Goal: Find contact information: Find contact information

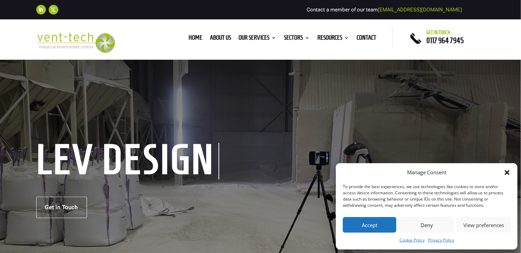
click at [433, 225] on button "Deny" at bounding box center [427, 225] width 54 height 16
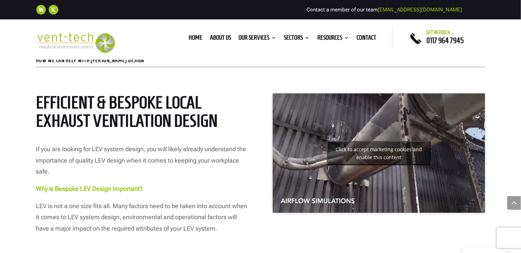
scroll to position [311, 0]
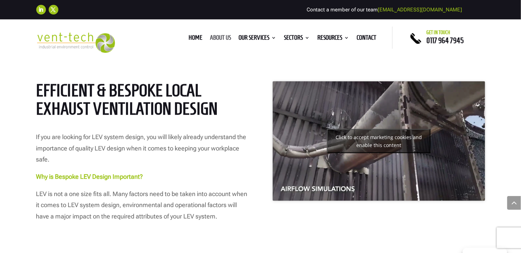
click at [218, 38] on link "About us" at bounding box center [220, 39] width 21 height 8
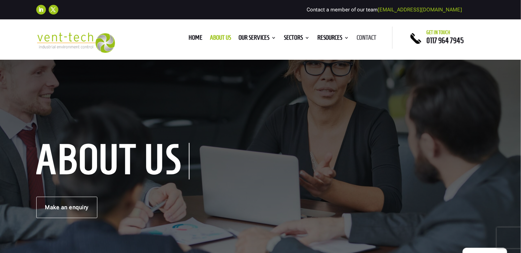
click at [365, 36] on link "Contact" at bounding box center [367, 39] width 20 height 8
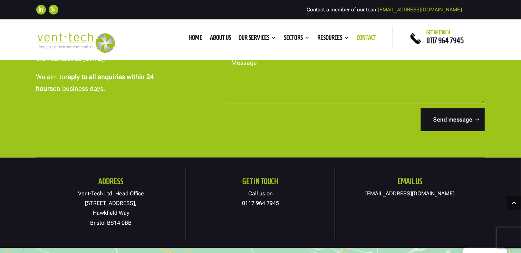
scroll to position [380, 0]
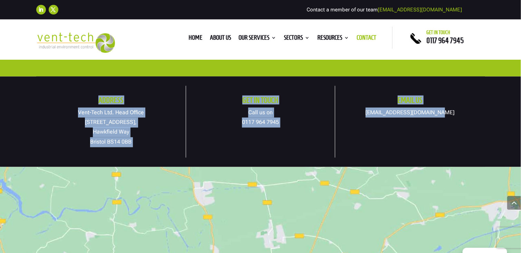
drag, startPoint x: 82, startPoint y: 88, endPoint x: 454, endPoint y: 117, distance: 373.2
click at [454, 117] on div "Address Vent-Tech Ltd. Head Office 19A Osprey Court, Hawkfield Way Bristol BS14…" at bounding box center [260, 122] width 449 height 91
copy div "Address Vent-Tech Ltd. Head Office 19A Osprey Court, Hawkfield Way Bristol BS14…"
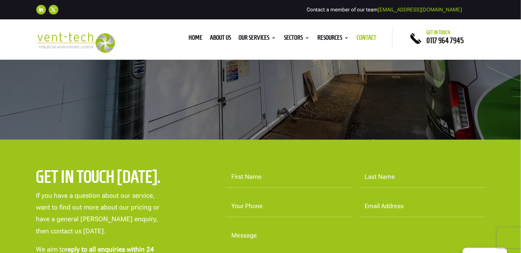
scroll to position [0, 0]
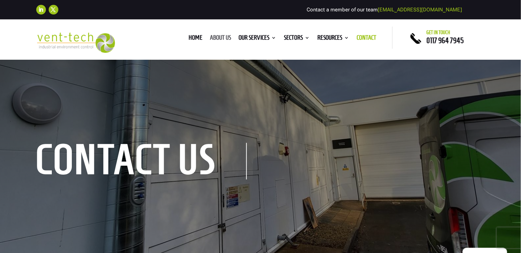
click at [220, 38] on link "About us" at bounding box center [220, 39] width 21 height 8
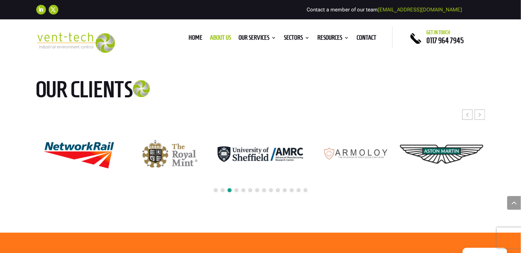
scroll to position [1796, 0]
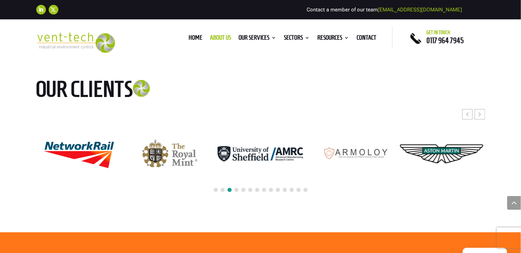
click at [237, 188] on span at bounding box center [237, 190] width 4 height 4
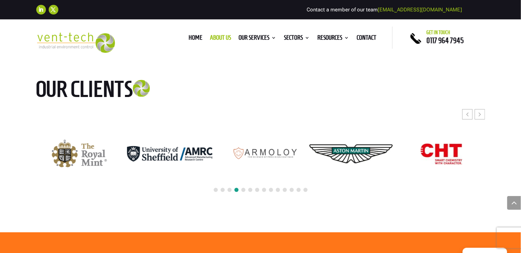
click at [237, 188] on span at bounding box center [237, 190] width 4 height 4
click at [240, 183] on div at bounding box center [260, 190] width 449 height 15
click at [243, 188] on span at bounding box center [243, 190] width 4 height 4
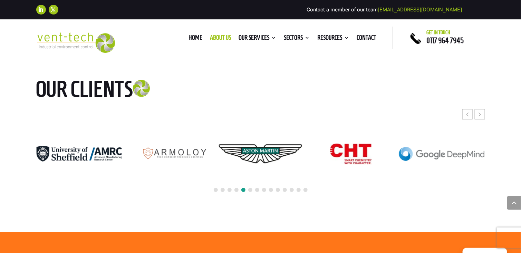
click at [251, 188] on span at bounding box center [250, 190] width 4 height 4
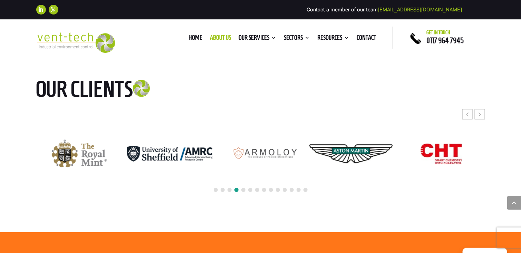
click at [257, 188] on span at bounding box center [257, 190] width 4 height 4
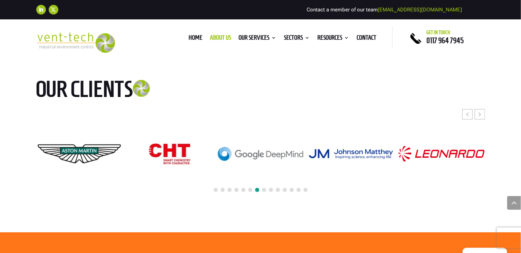
click at [271, 188] on span at bounding box center [271, 190] width 4 height 4
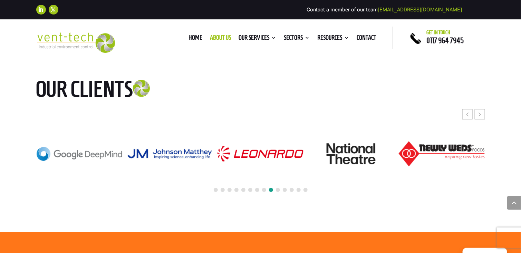
click at [284, 188] on span at bounding box center [285, 190] width 4 height 4
